Goal: Task Accomplishment & Management: Use online tool/utility

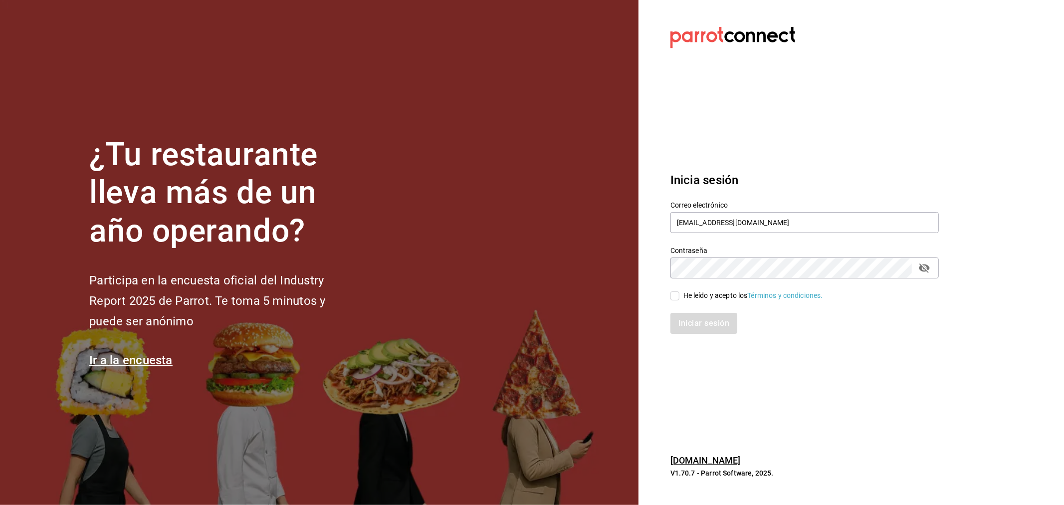
click at [715, 295] on div "He leído y acepto los Términos y condiciones." at bounding box center [754, 295] width 140 height 10
click at [680, 295] on input "He leído y acepto los Términos y condiciones." at bounding box center [675, 295] width 9 height 9
checkbox input "true"
click at [704, 321] on button "Iniciar sesión" at bounding box center [705, 323] width 68 height 21
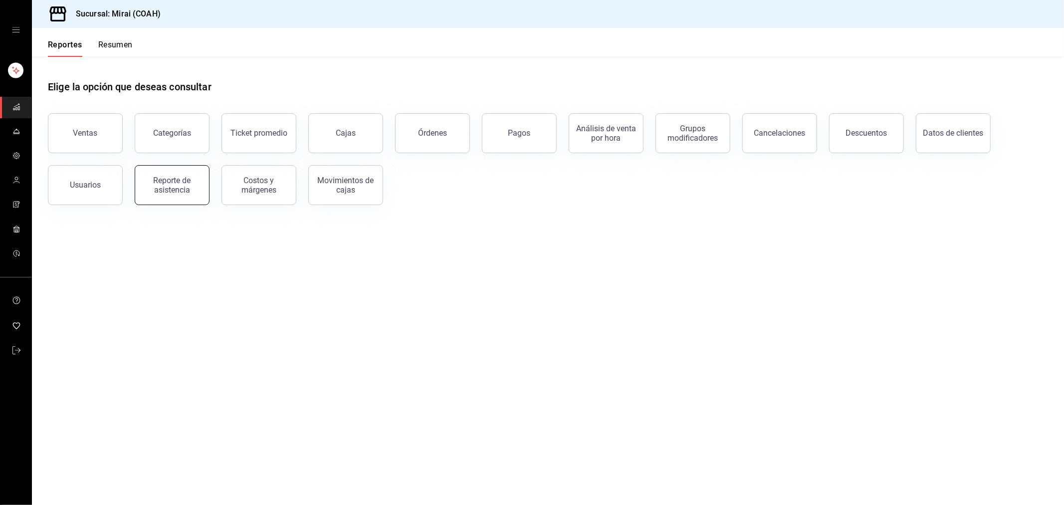
click at [177, 184] on div "Reporte de asistencia" at bounding box center [172, 185] width 62 height 19
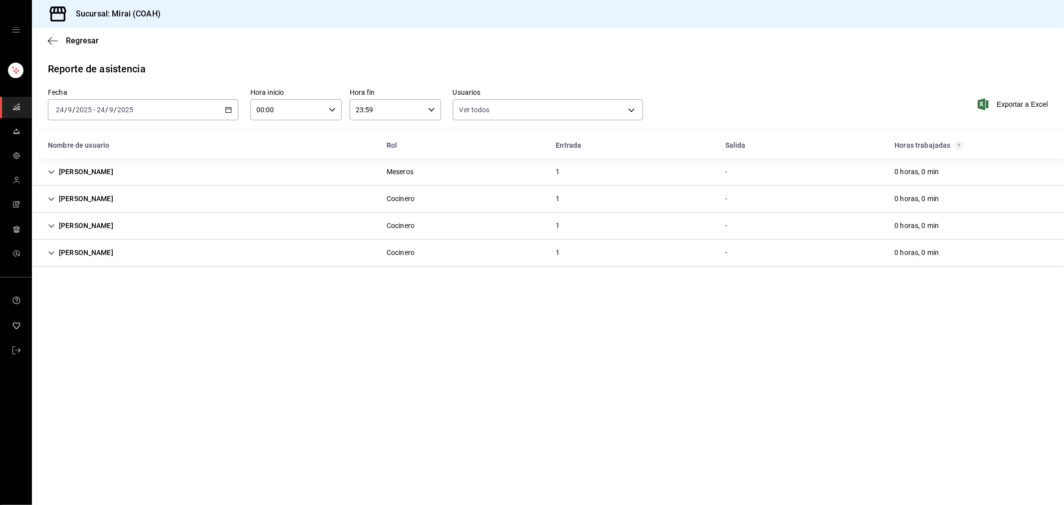
click at [227, 111] on icon "button" at bounding box center [228, 109] width 7 height 7
click at [96, 205] on span "Mes actual" at bounding box center [94, 207] width 77 height 10
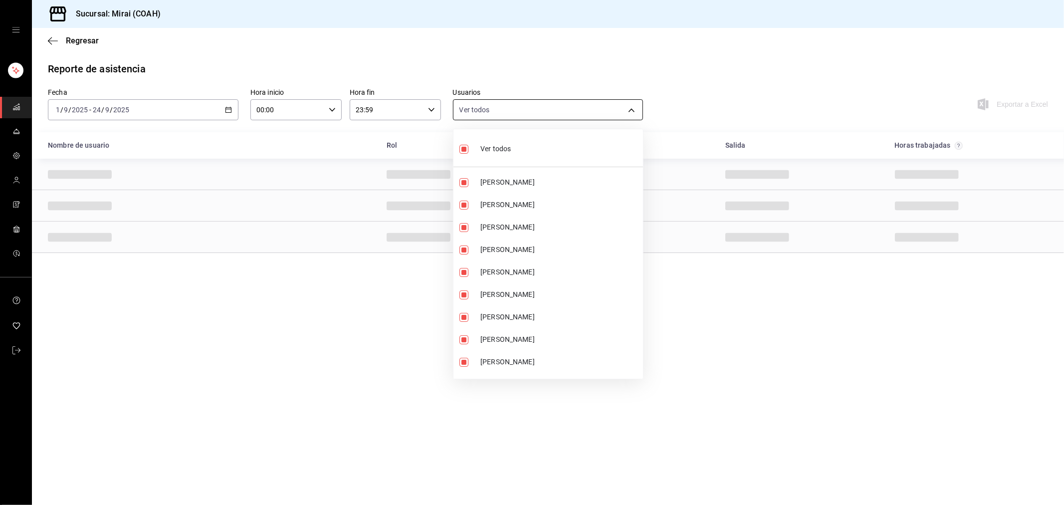
click at [629, 107] on body "Sucursal: Mirai (COAH) Regresar Reporte de asistencia Fecha [DATE] [DATE] - [DA…" at bounding box center [532, 252] width 1064 height 505
click at [494, 148] on span "Ver todos" at bounding box center [495, 149] width 30 height 10
checkbox input "false"
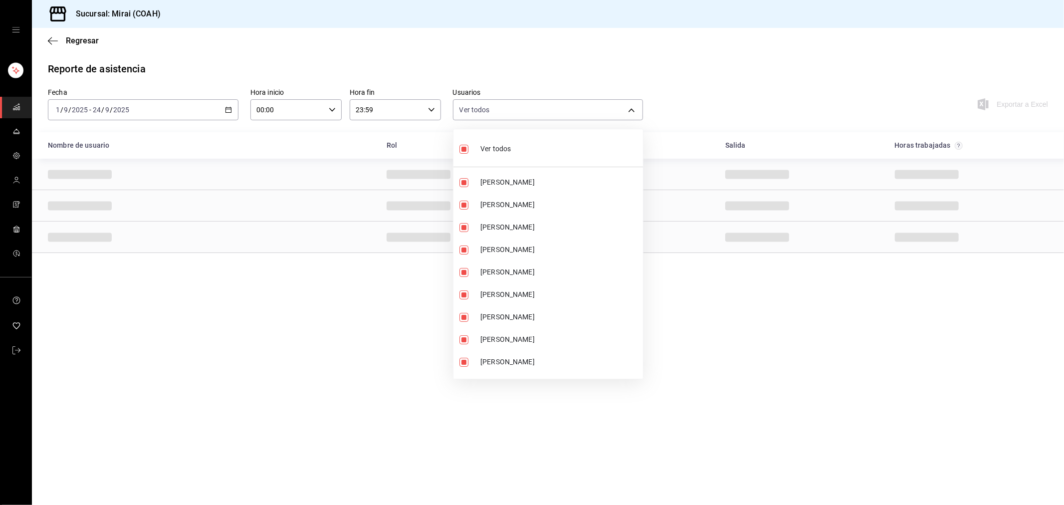
checkbox input "false"
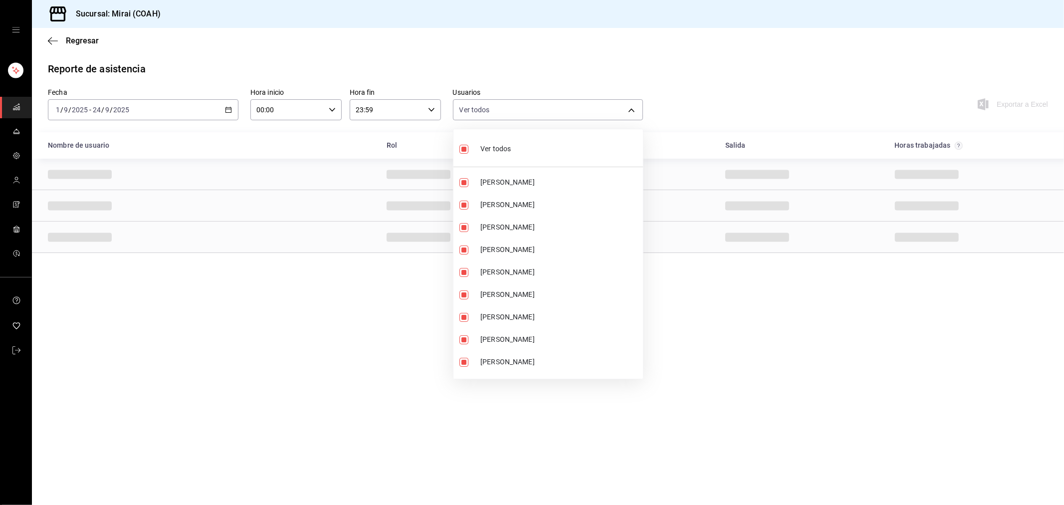
checkbox input "false"
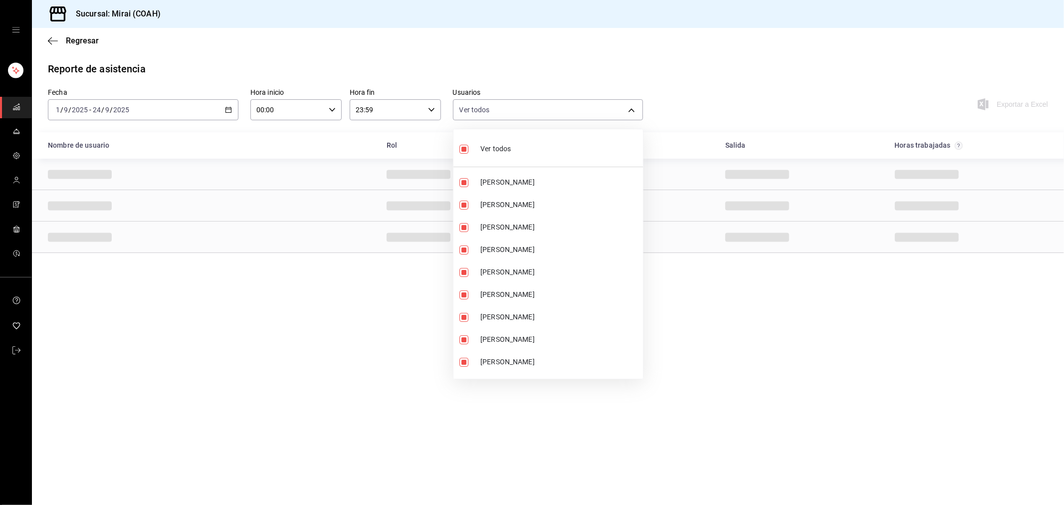
checkbox input "false"
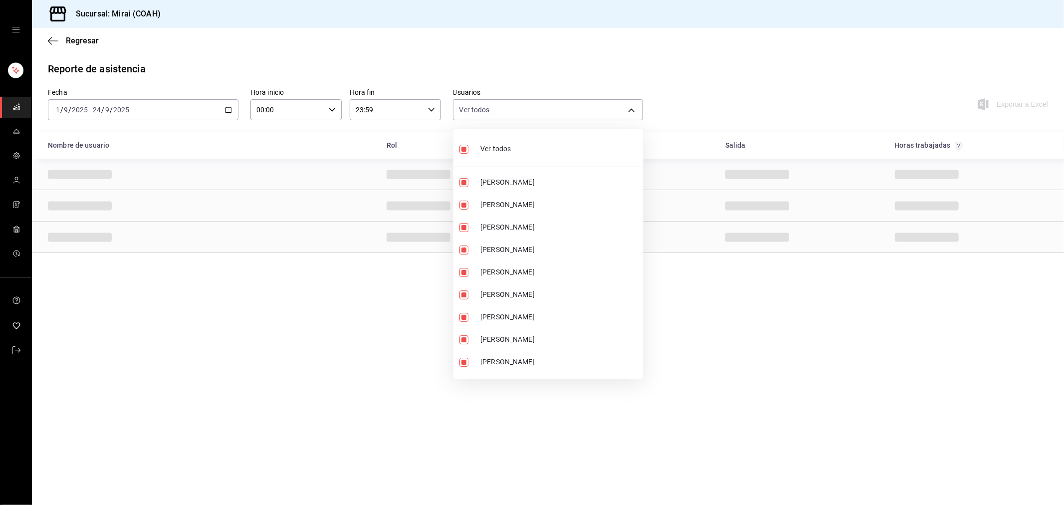
checkbox input "false"
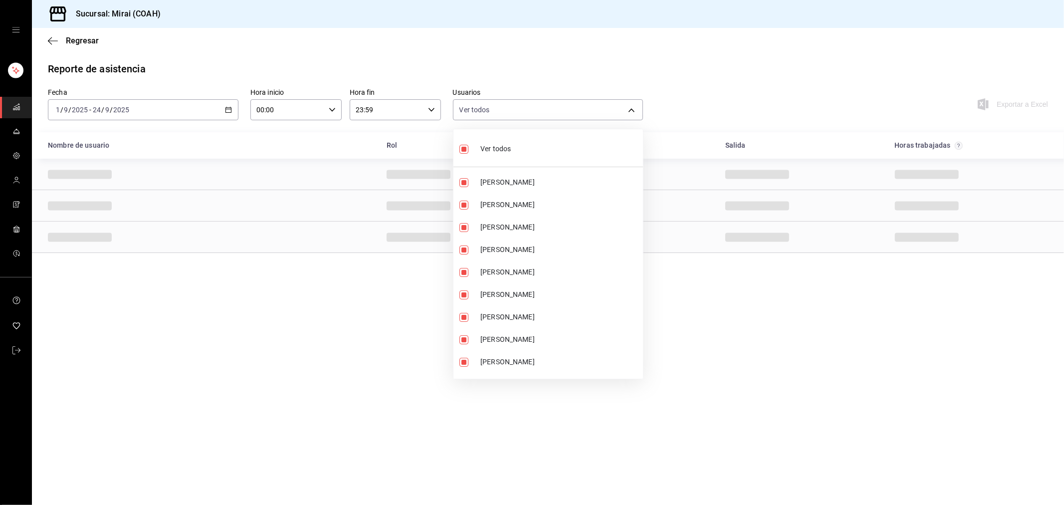
checkbox input "false"
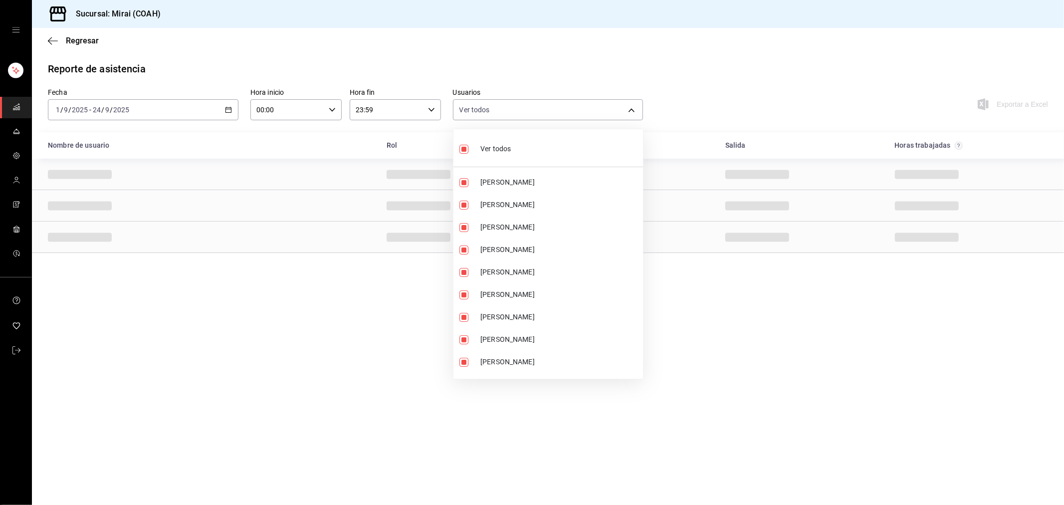
checkbox input "false"
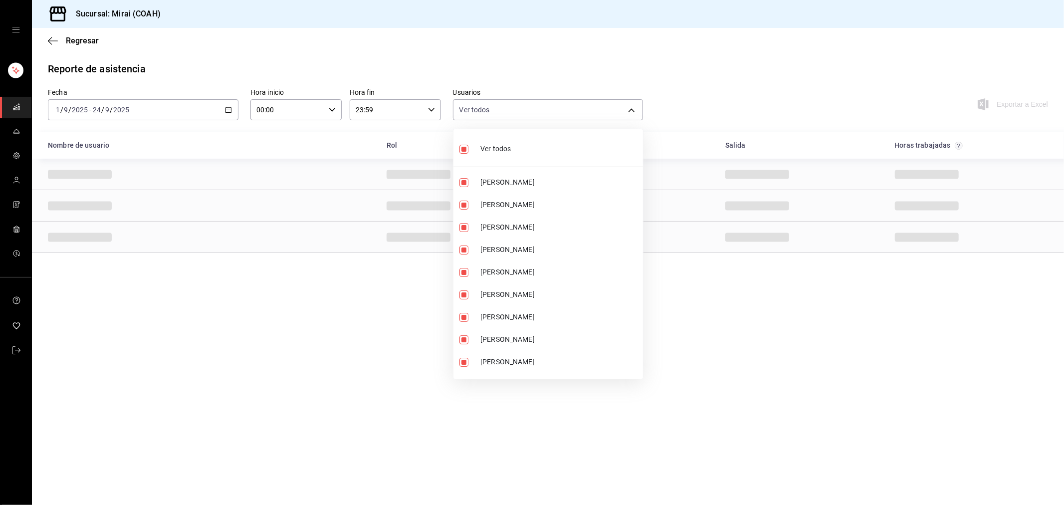
checkbox input "false"
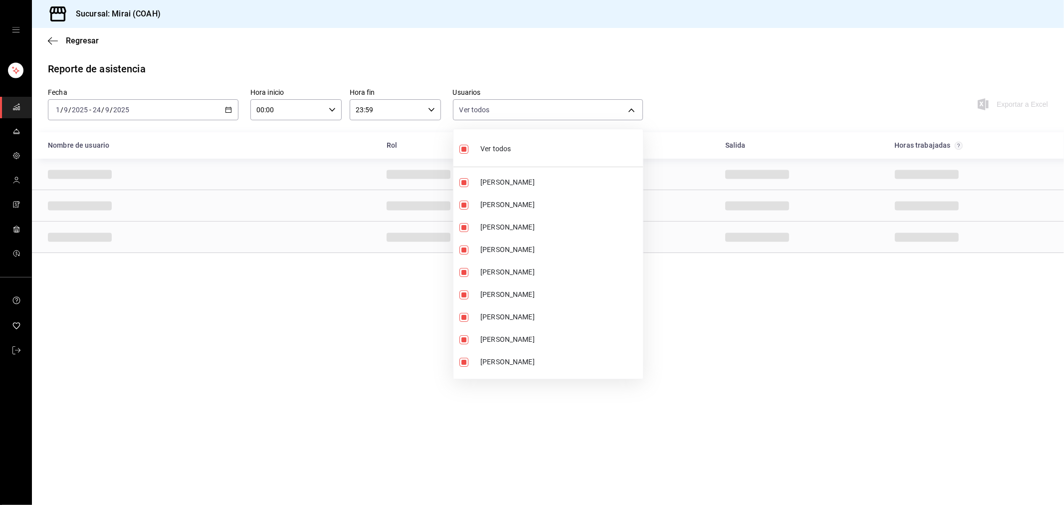
checkbox input "false"
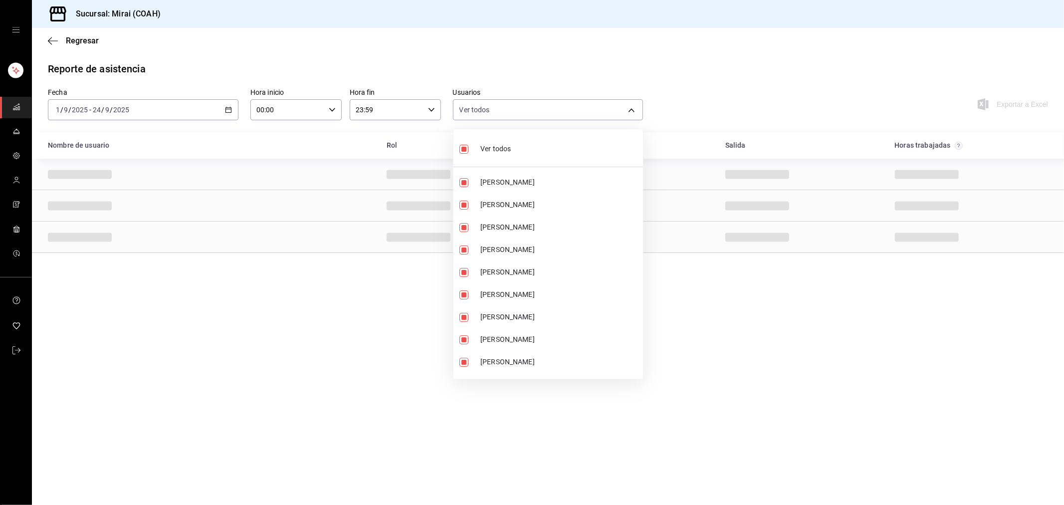
checkbox input "false"
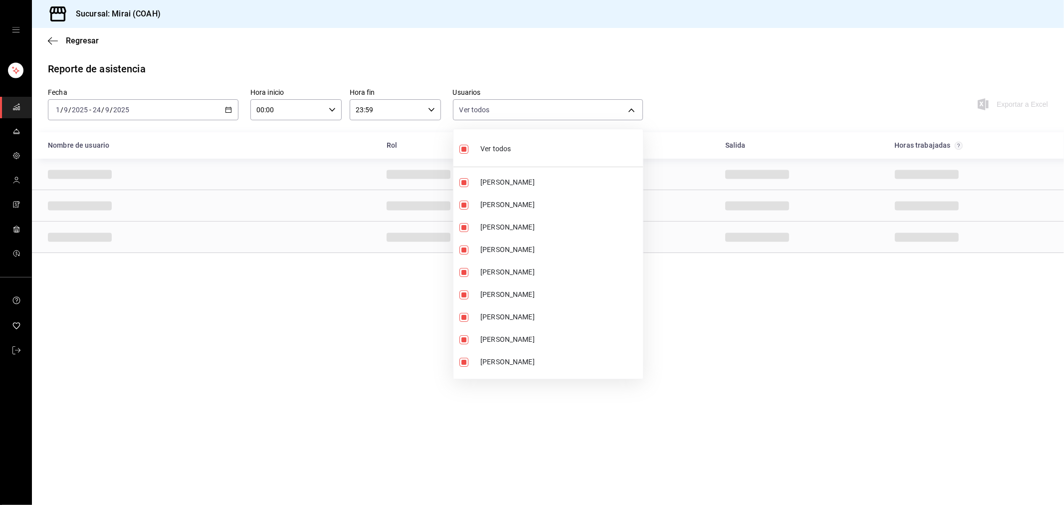
checkbox input "false"
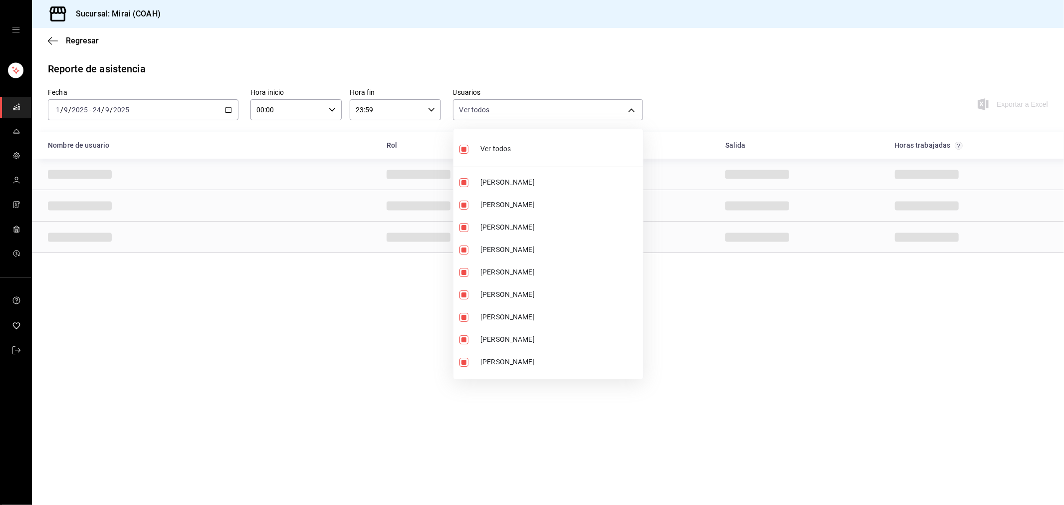
checkbox input "false"
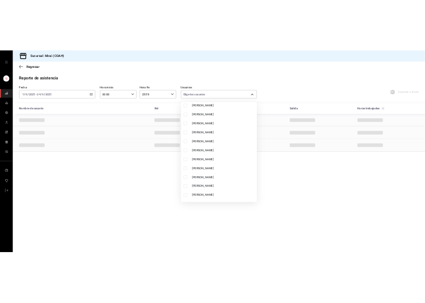
scroll to position [887, 0]
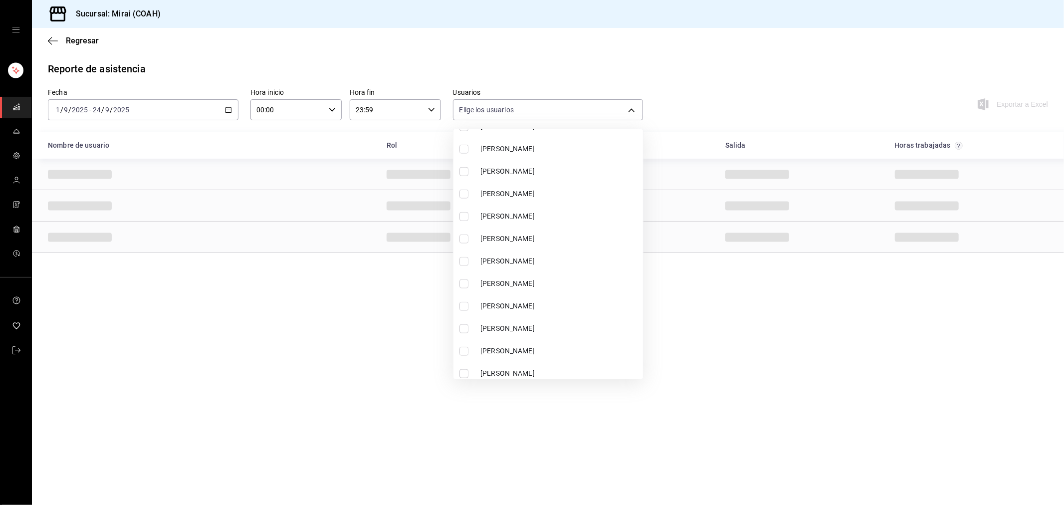
click at [514, 325] on span "[PERSON_NAME]" at bounding box center [559, 328] width 159 height 10
type input "4f5dce64-0b8d-4d08-b5bf-2f3058bcdeb6"
checkbox input "true"
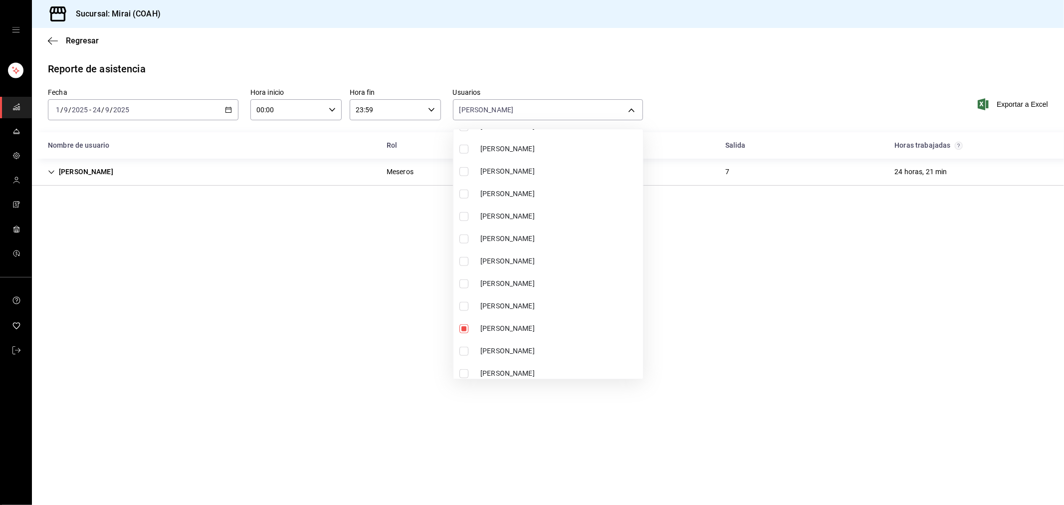
click at [398, 326] on div at bounding box center [532, 252] width 1064 height 505
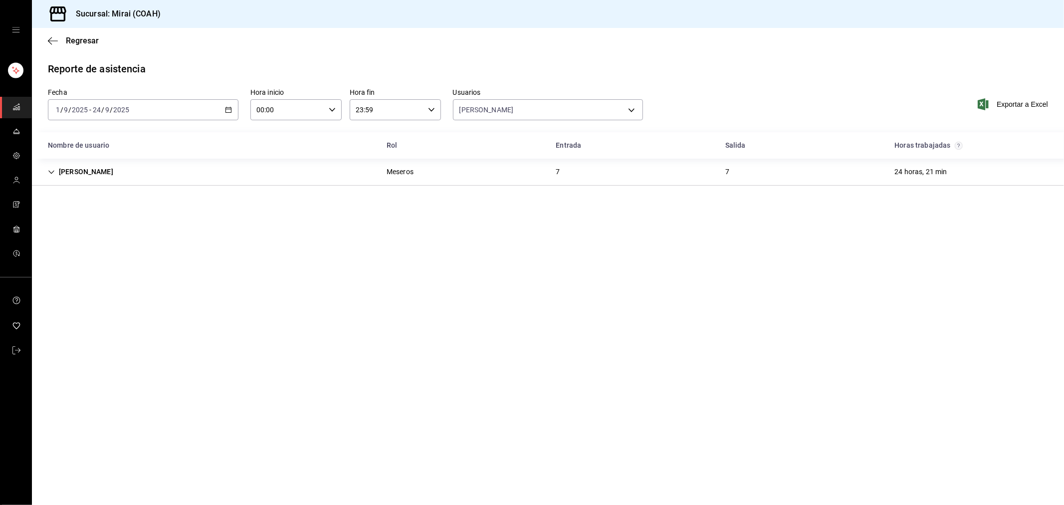
click at [591, 175] on div "Paola Garcia Meseros 7 7 24 horas, 21 min" at bounding box center [548, 172] width 1032 height 27
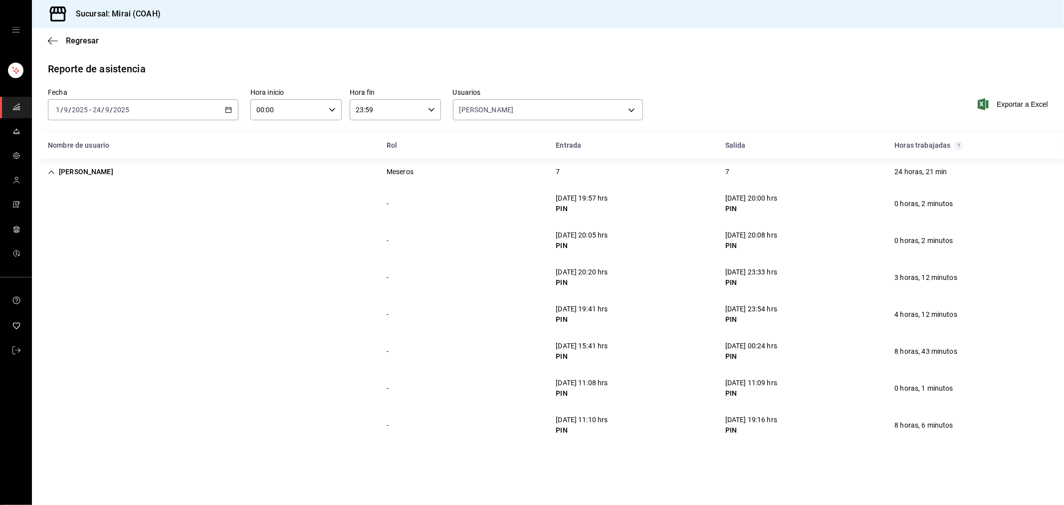
click at [46, 39] on div "Regresar" at bounding box center [548, 40] width 1032 height 25
click at [53, 38] on icon "button" at bounding box center [53, 40] width 10 height 9
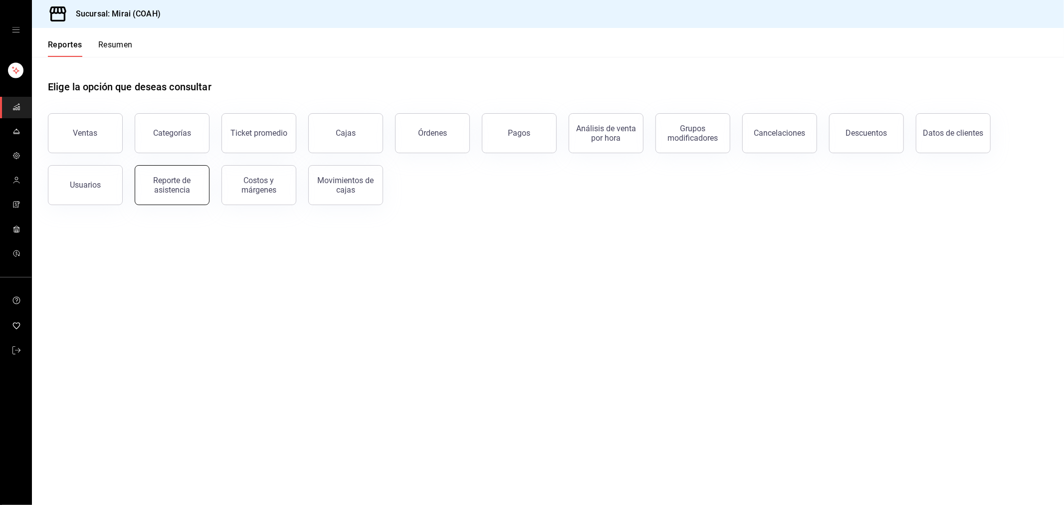
click at [180, 189] on div "Reporte de asistencia" at bounding box center [172, 185] width 62 height 19
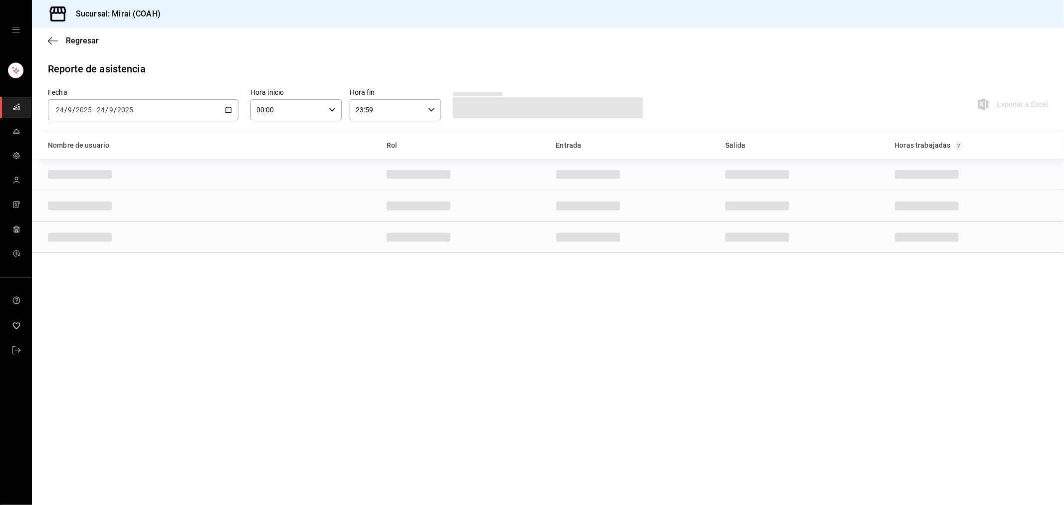
click at [231, 112] on icon "button" at bounding box center [228, 109] width 7 height 7
click at [93, 255] on span "Rango de fechas" at bounding box center [94, 252] width 77 height 10
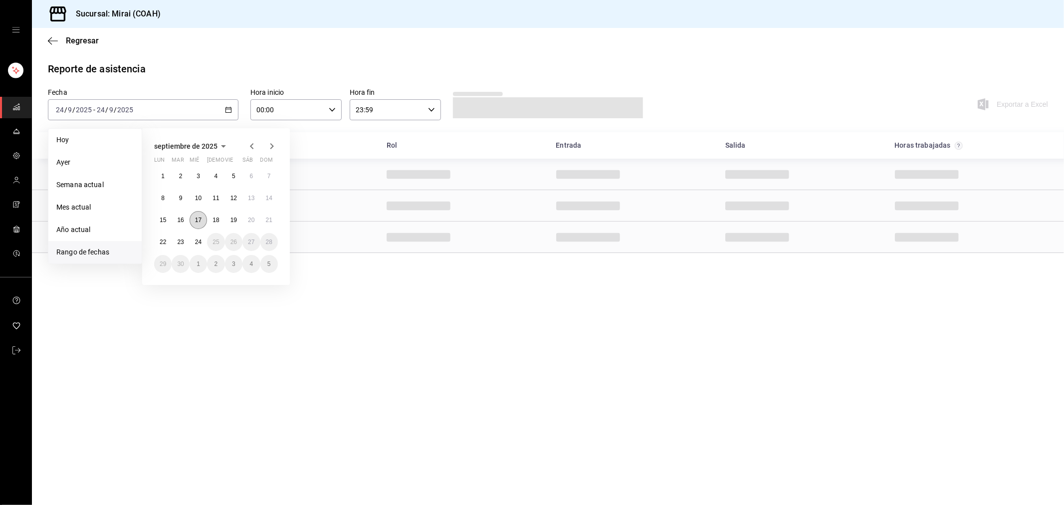
click at [199, 222] on abbr "17" at bounding box center [198, 220] width 6 height 7
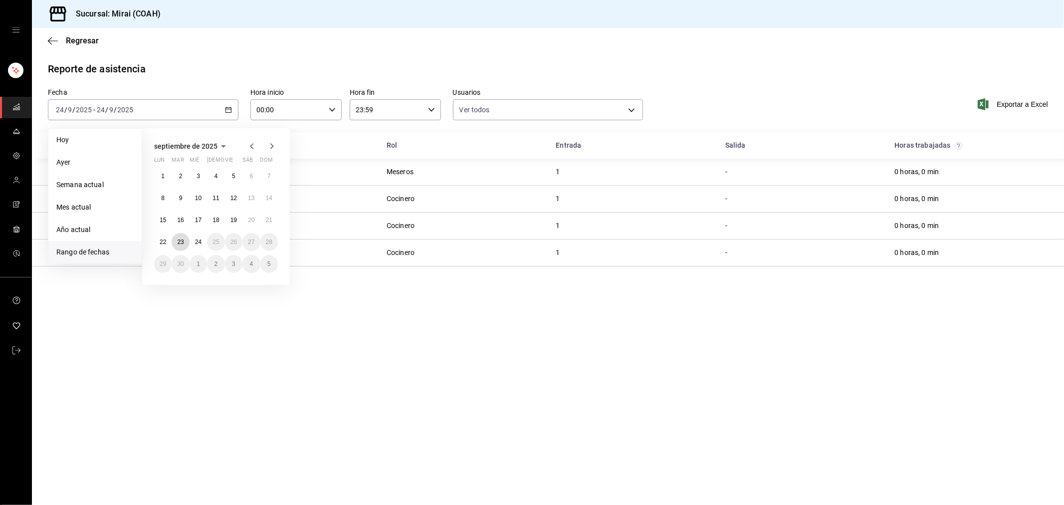
click at [183, 240] on abbr "23" at bounding box center [180, 241] width 6 height 7
click at [202, 222] on button "17" at bounding box center [198, 220] width 17 height 18
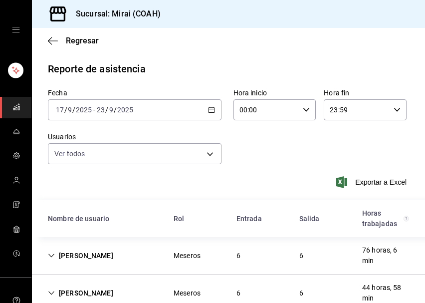
drag, startPoint x: 570, startPoint y: 7, endPoint x: 289, endPoint y: 58, distance: 286.0
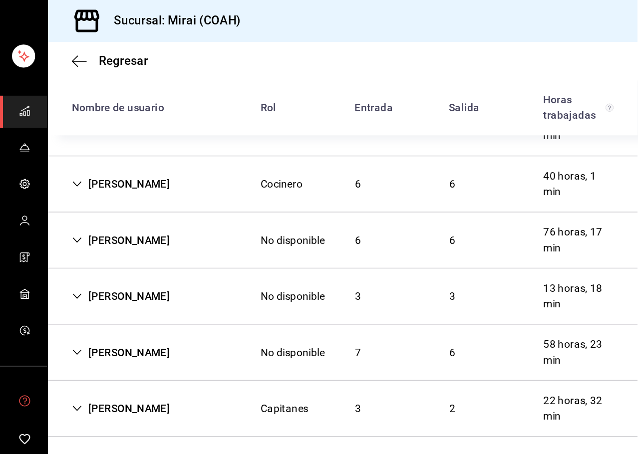
scroll to position [67, 0]
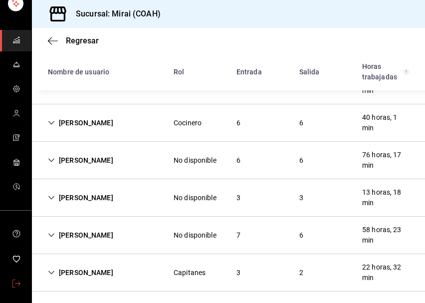
click at [17, 281] on icon "mailbox folders" at bounding box center [16, 283] width 8 height 8
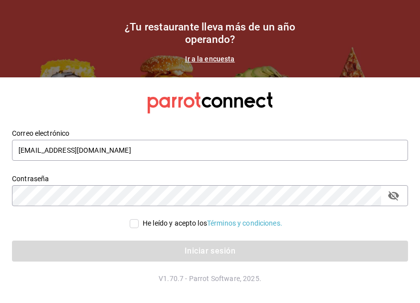
click at [347, 65] on section "¿Tu restaurante lleva más de un año operando? Ir a la encuesta" at bounding box center [210, 38] width 420 height 77
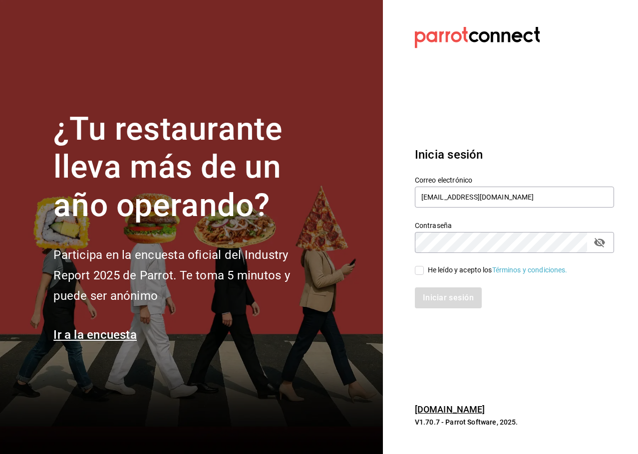
click at [442, 270] on div "He leído y acepto los Términos y condiciones." at bounding box center [498, 270] width 140 height 10
click at [424, 270] on input "He leído y acepto los Términos y condiciones." at bounding box center [419, 270] width 9 height 9
checkbox input "true"
click at [438, 304] on button "Iniciar sesión" at bounding box center [449, 297] width 68 height 21
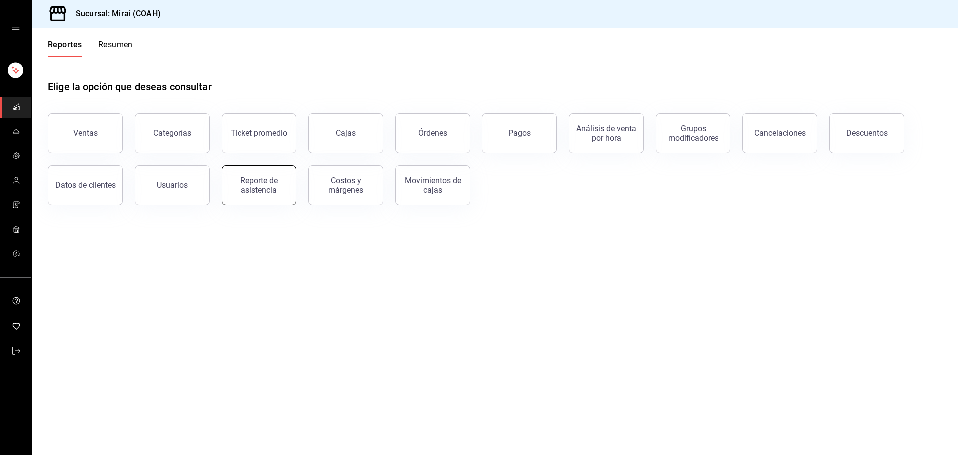
click at [251, 187] on div "Reporte de asistencia" at bounding box center [259, 185] width 62 height 19
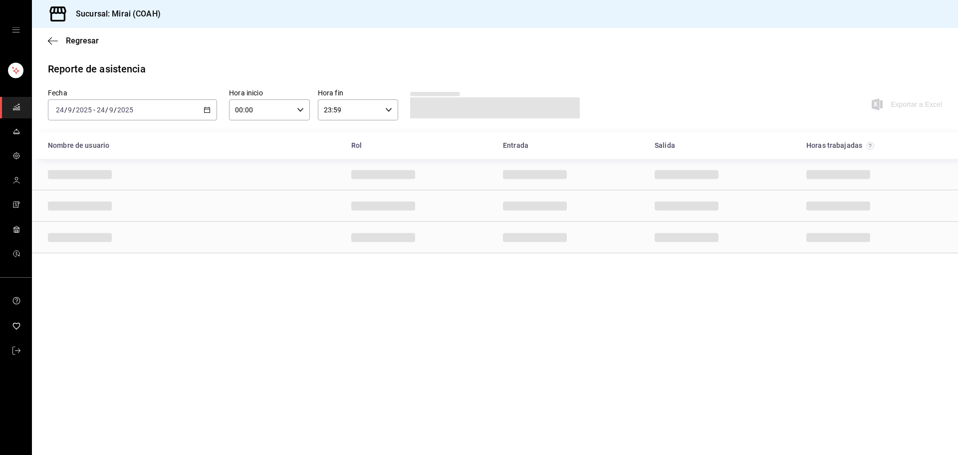
click at [209, 110] on icon "button" at bounding box center [207, 109] width 7 height 7
click at [84, 253] on span "Rango de fechas" at bounding box center [94, 252] width 77 height 10
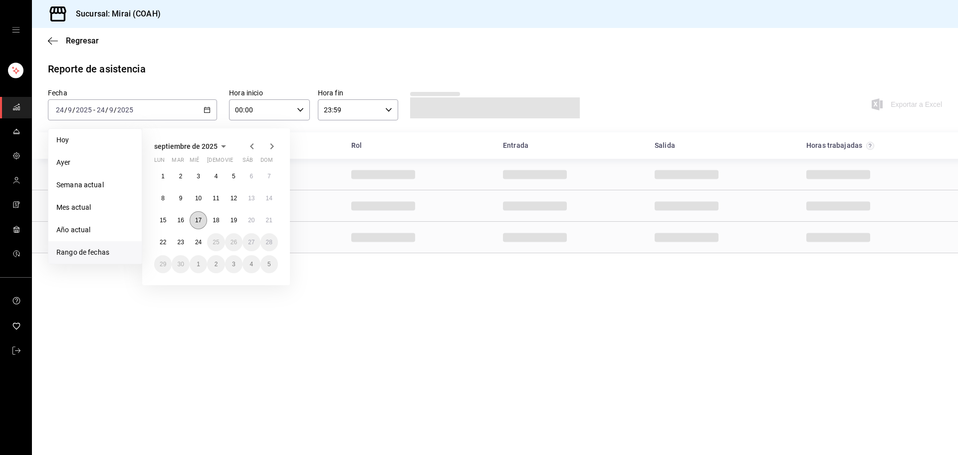
click at [199, 220] on abbr "17" at bounding box center [198, 220] width 6 height 7
click at [178, 249] on button "23" at bounding box center [180, 242] width 17 height 18
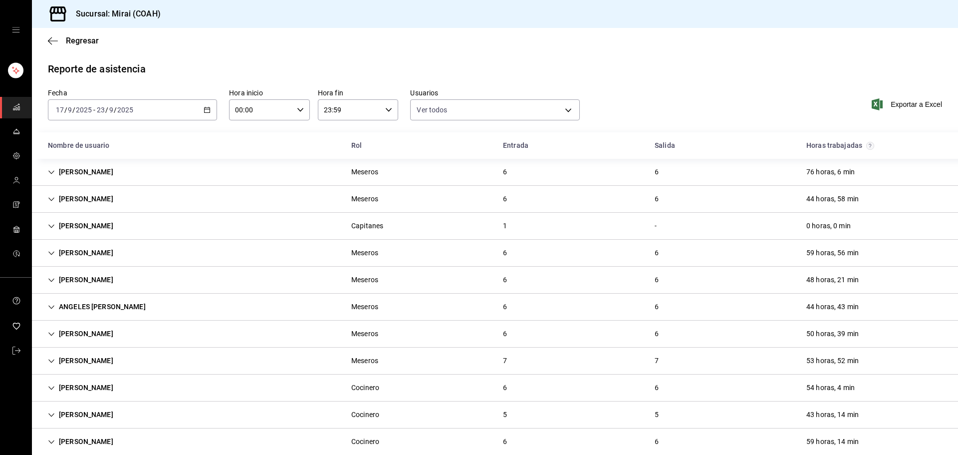
click at [554, 111] on body "Sucursal: Mirai (COAH) Regresar Reporte de asistencia Fecha [DATE] [DATE] - [DA…" at bounding box center [479, 227] width 958 height 455
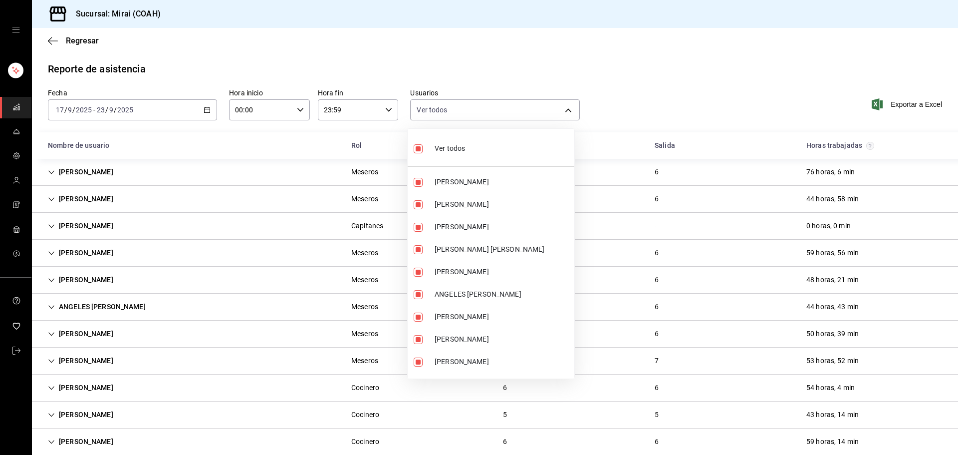
click at [468, 145] on li "Ver todos" at bounding box center [491, 147] width 167 height 29
checkbox input "false"
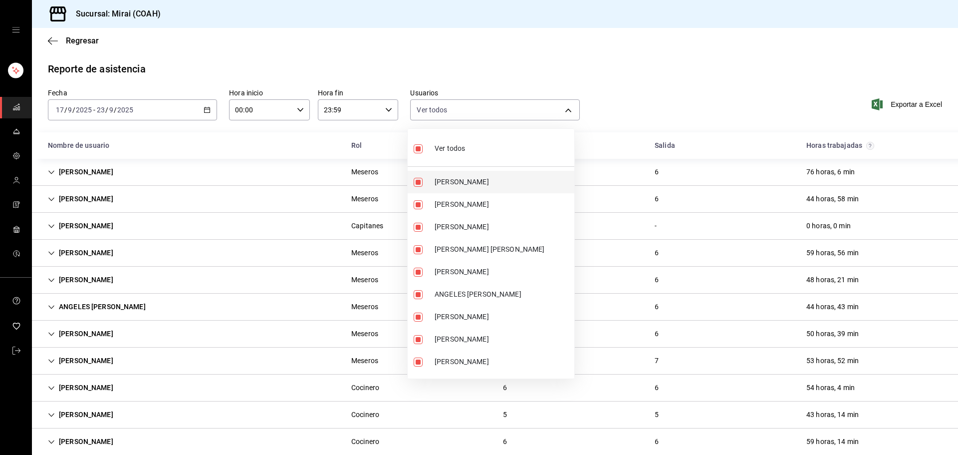
checkbox input "false"
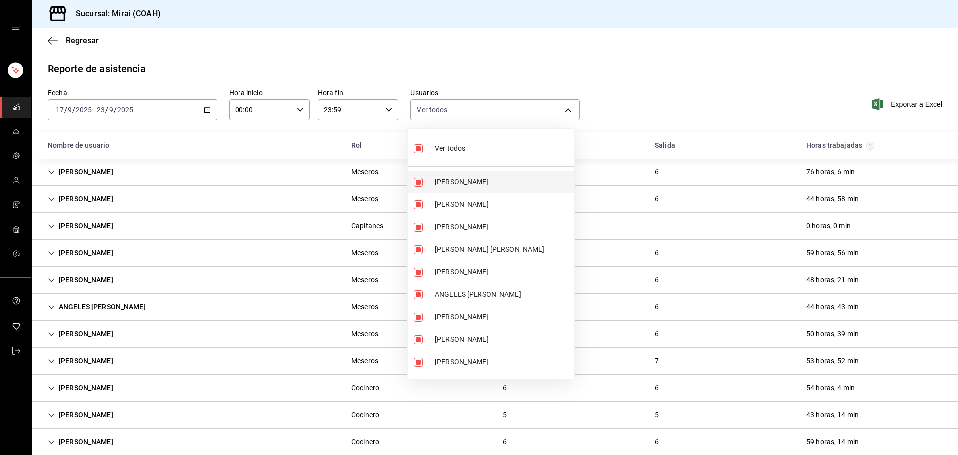
checkbox input "false"
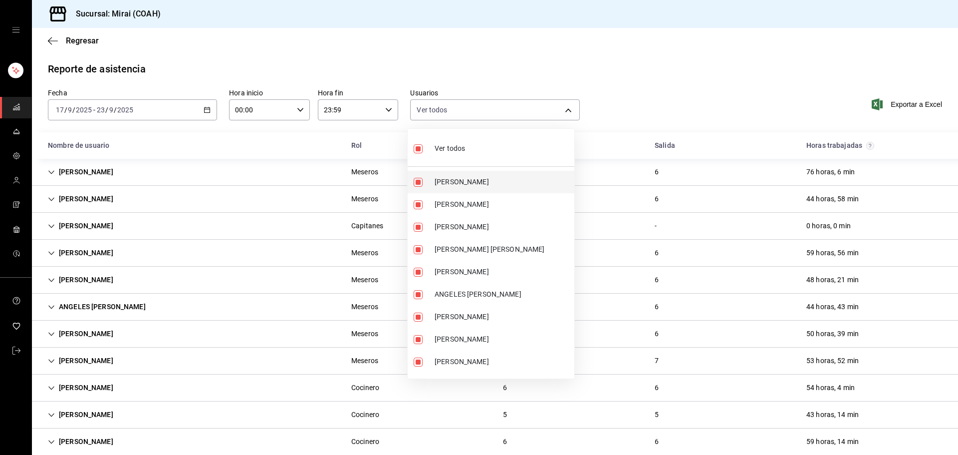
checkbox input "false"
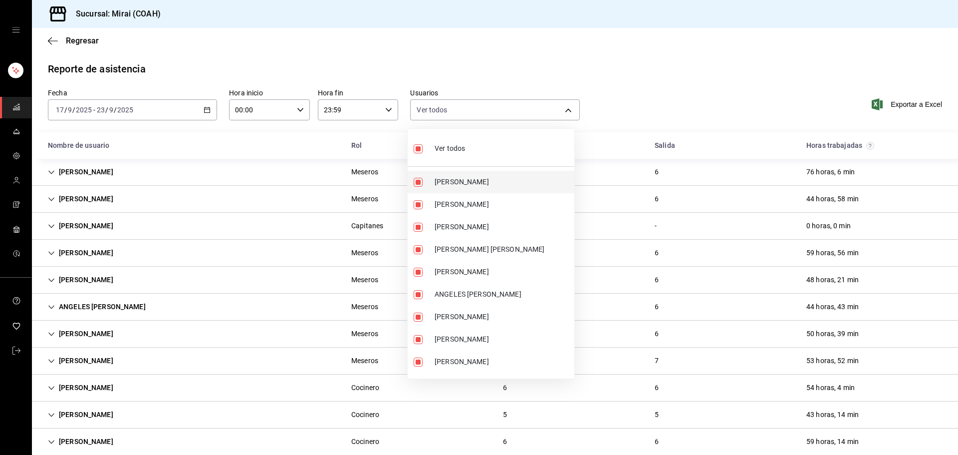
checkbox input "false"
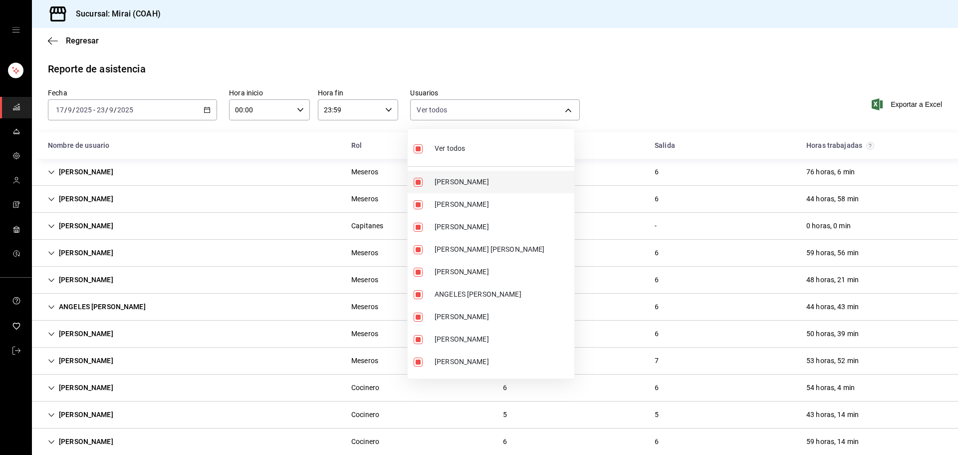
checkbox input "false"
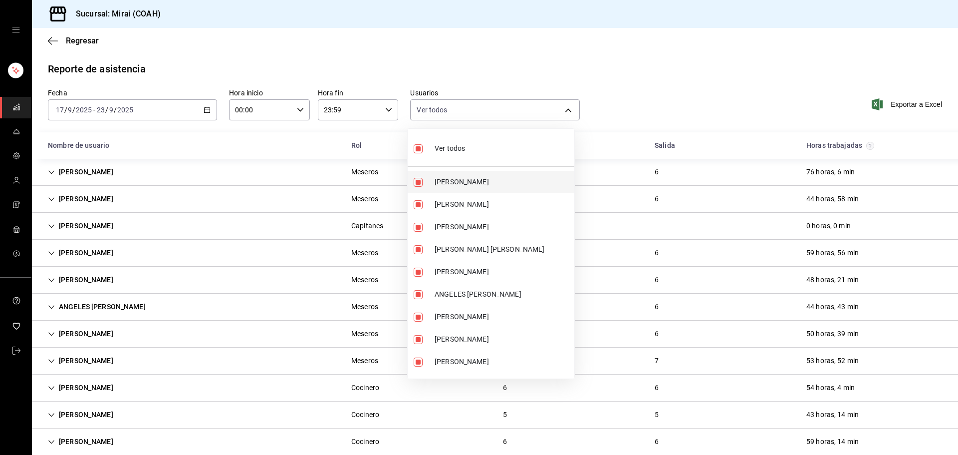
checkbox input "false"
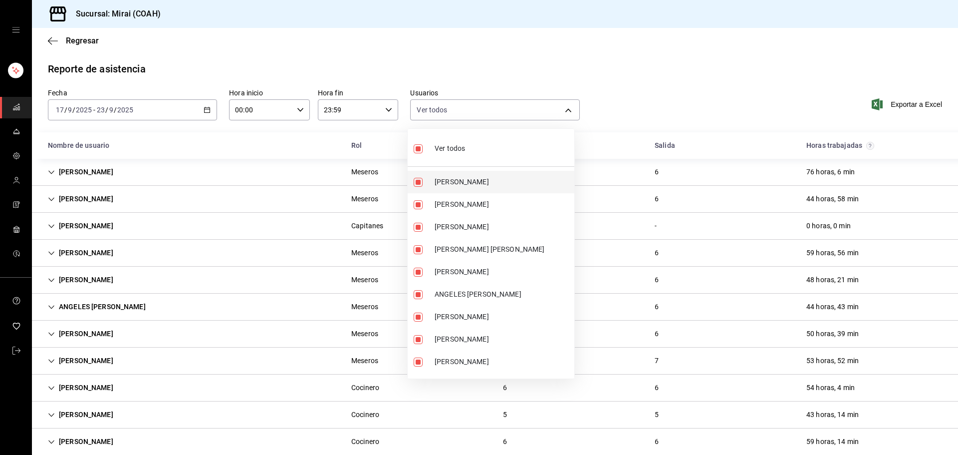
checkbox input "false"
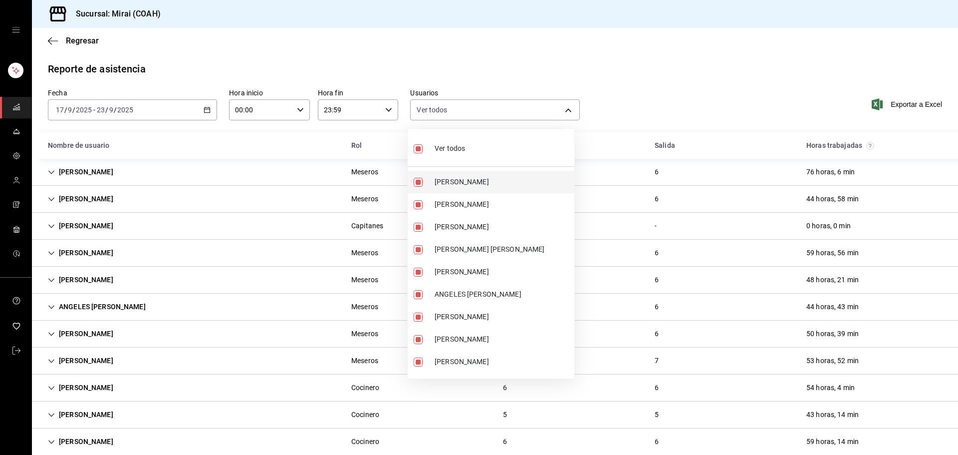
checkbox input "false"
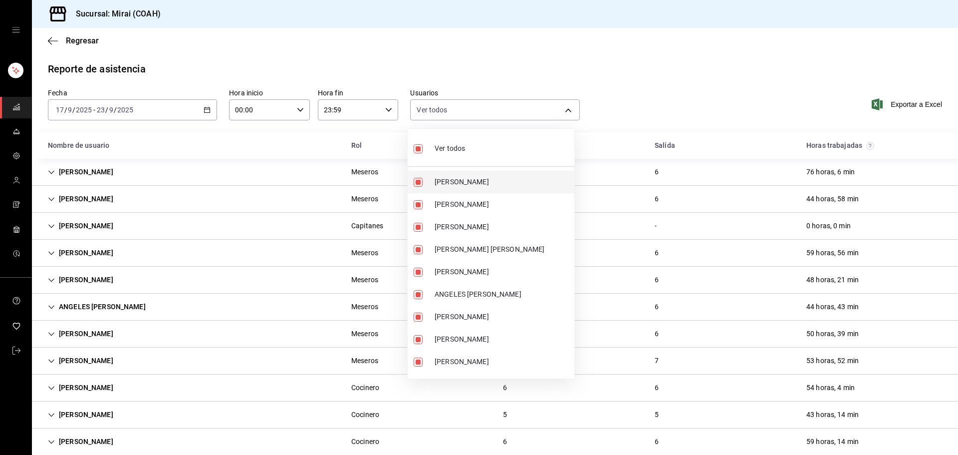
checkbox input "false"
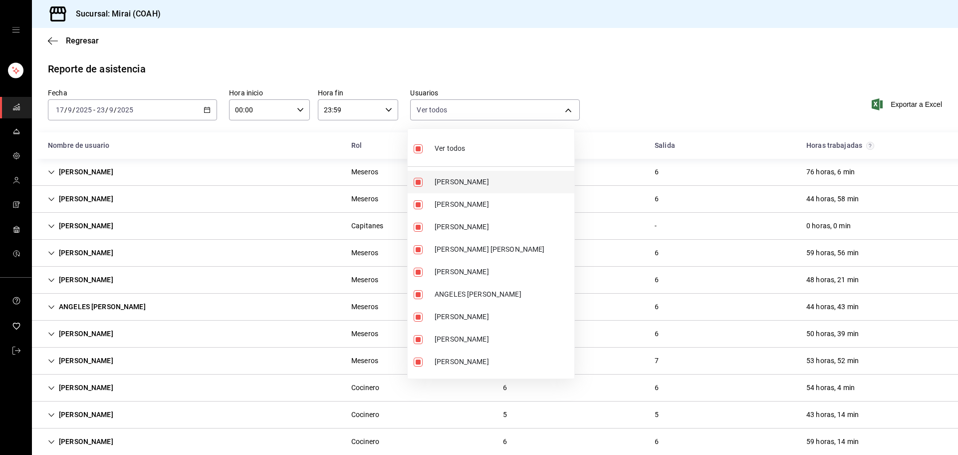
checkbox input "false"
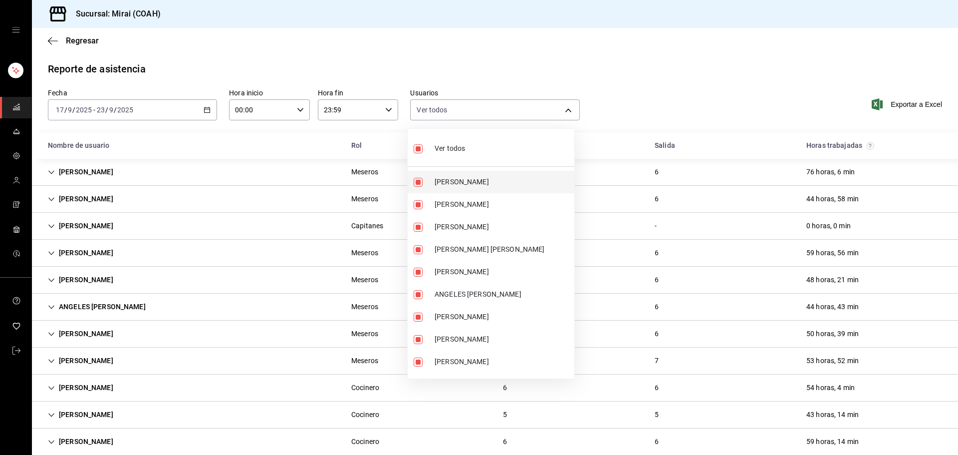
checkbox input "false"
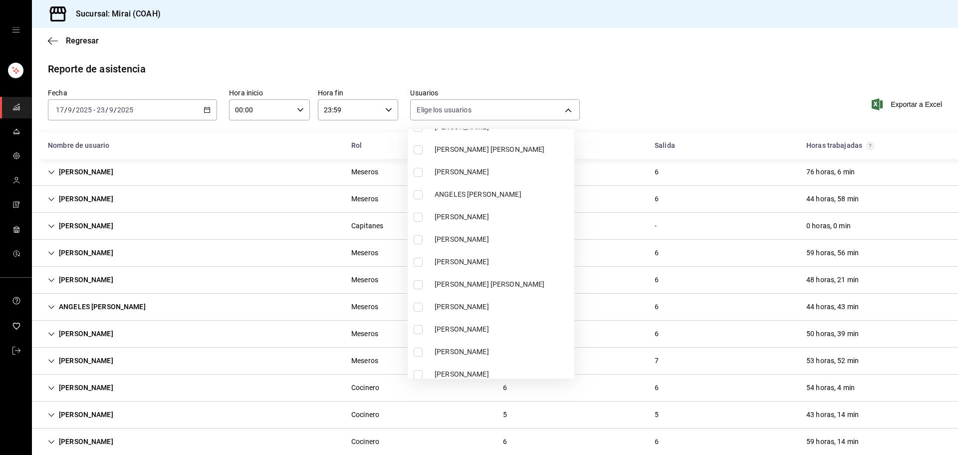
scroll to position [150, 0]
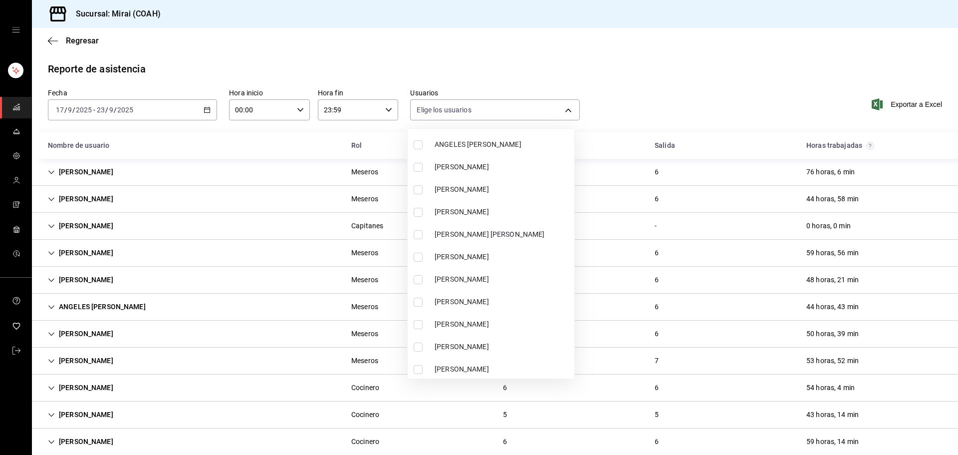
click at [468, 253] on span "[PERSON_NAME]" at bounding box center [503, 256] width 136 height 10
type input "f63d7a70-1f92-4ee9-9cd5-ff7c2488d478"
checkbox input "true"
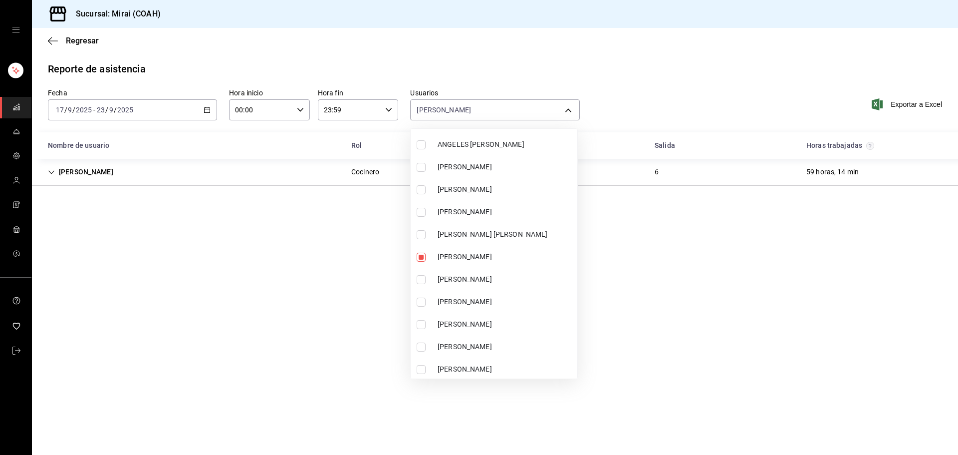
click at [544, 68] on div at bounding box center [479, 227] width 958 height 455
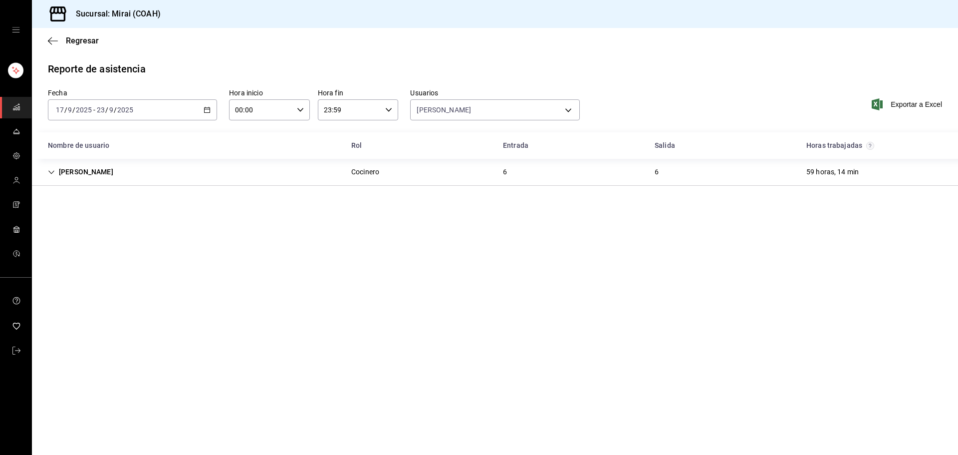
click at [382, 174] on div "Cocinero" at bounding box center [365, 172] width 44 height 18
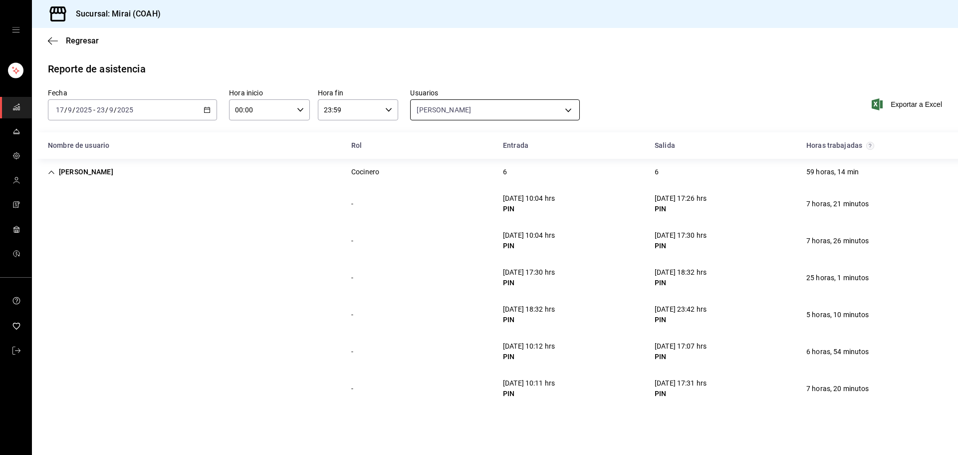
click at [478, 103] on body "Sucursal: Mirai (COAH) Regresar Reporte de asistencia Fecha [DATE] [DATE] - [DA…" at bounding box center [479, 227] width 958 height 455
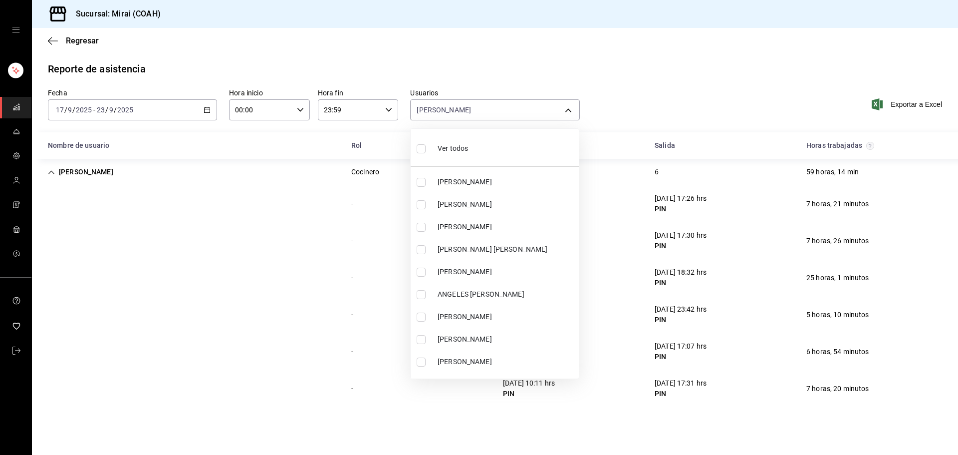
scroll to position [200, 0]
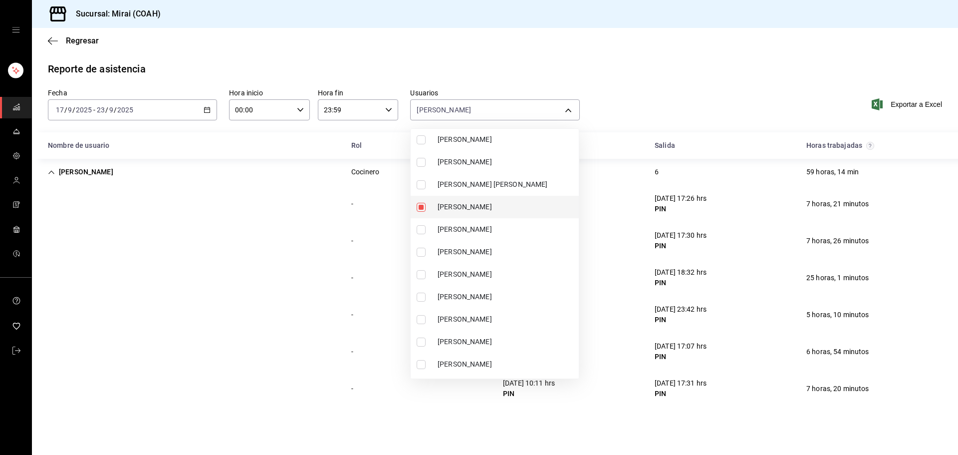
click at [421, 209] on input "checkbox" at bounding box center [421, 207] width 9 height 9
checkbox input "false"
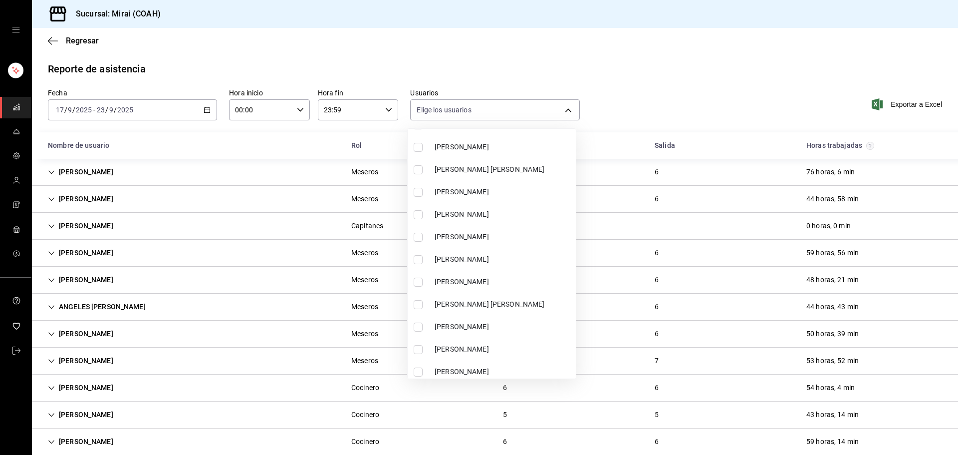
scroll to position [1005, 0]
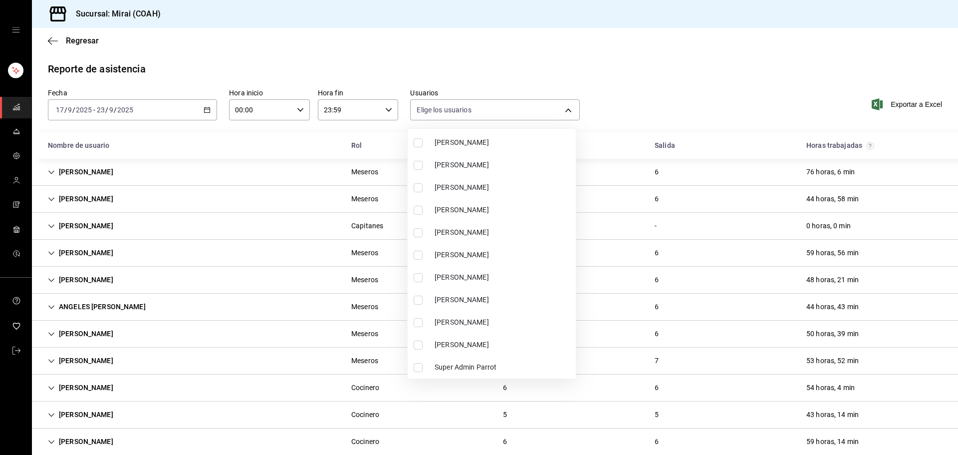
click at [452, 297] on span "[PERSON_NAME]" at bounding box center [503, 299] width 137 height 10
type input "f0577e79-4b5d-4193-8fb4-5c0f398da10a"
checkbox input "true"
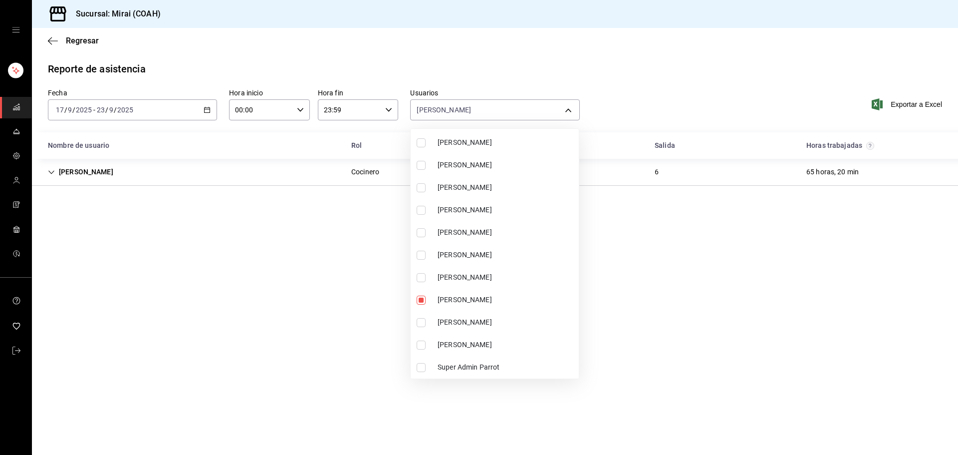
click at [594, 67] on div at bounding box center [479, 227] width 958 height 455
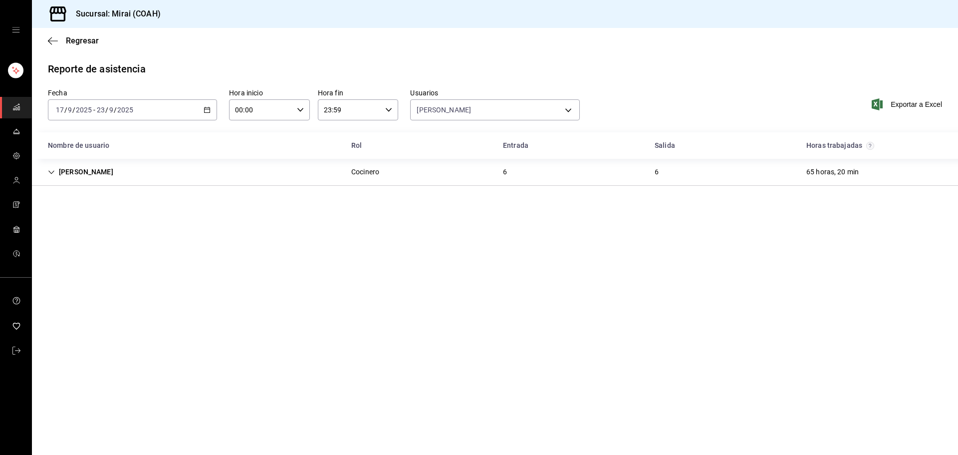
click at [637, 163] on div "[PERSON_NAME] Cocinero 6 6 65 horas, 20 min" at bounding box center [495, 172] width 926 height 27
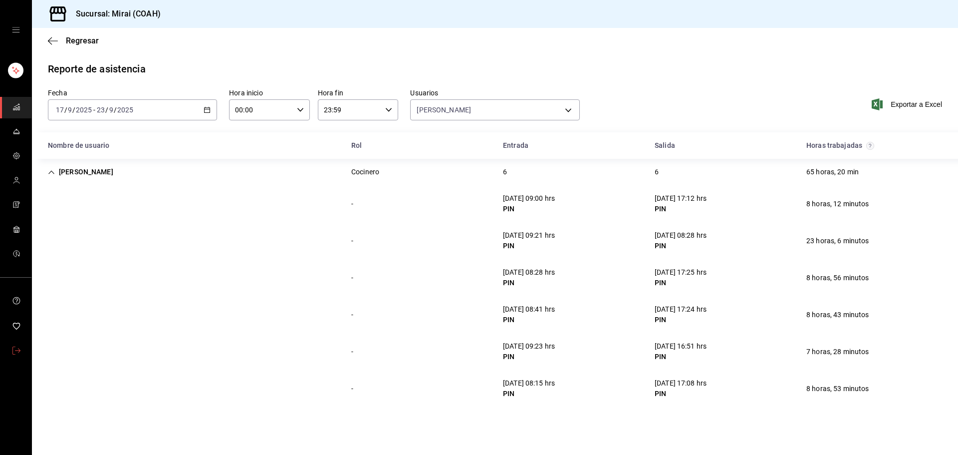
click at [21, 345] on link "mailbox folders" at bounding box center [15, 350] width 31 height 21
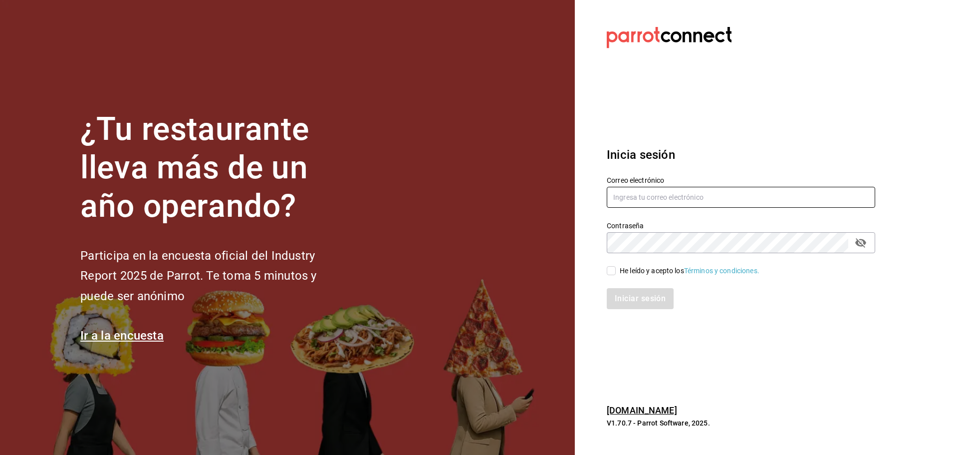
type input "[EMAIL_ADDRESS][DOMAIN_NAME]"
